Goal: Task Accomplishment & Management: Complete application form

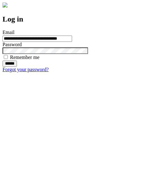
type input "**********"
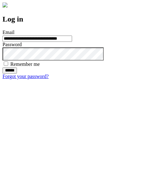
click at [17, 74] on input "******" at bounding box center [9, 70] width 14 height 6
